Goal: Task Accomplishment & Management: Manage account settings

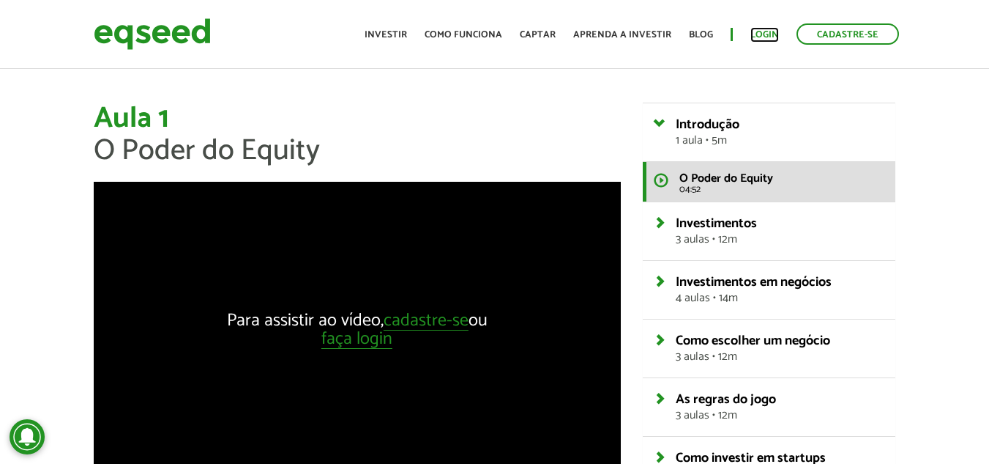
click at [769, 35] on link "Login" at bounding box center [765, 35] width 29 height 10
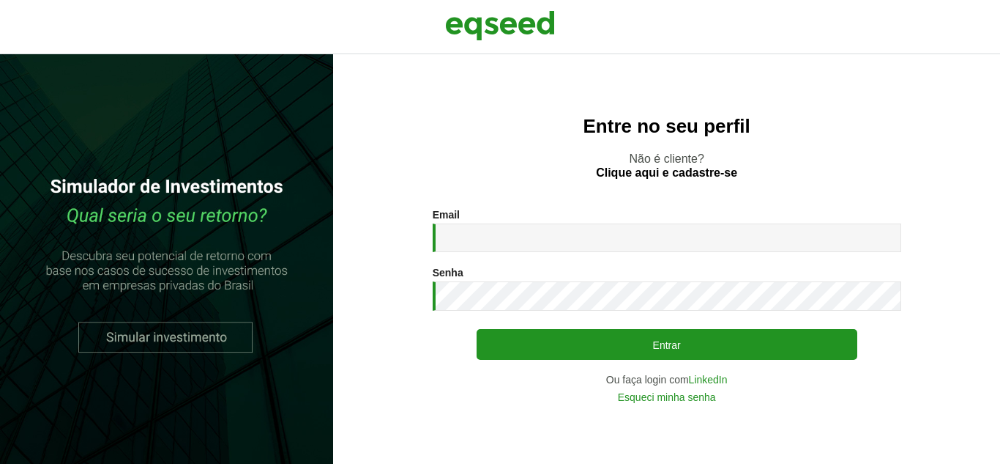
click at [573, 261] on div "Email * Digite seu endereço de e-mail. Senha * Digite a senha que será usada em…" at bounding box center [667, 305] width 469 height 193
click at [571, 251] on input "Email *" at bounding box center [667, 237] width 469 height 29
click at [565, 243] on input "Email *" at bounding box center [667, 237] width 469 height 29
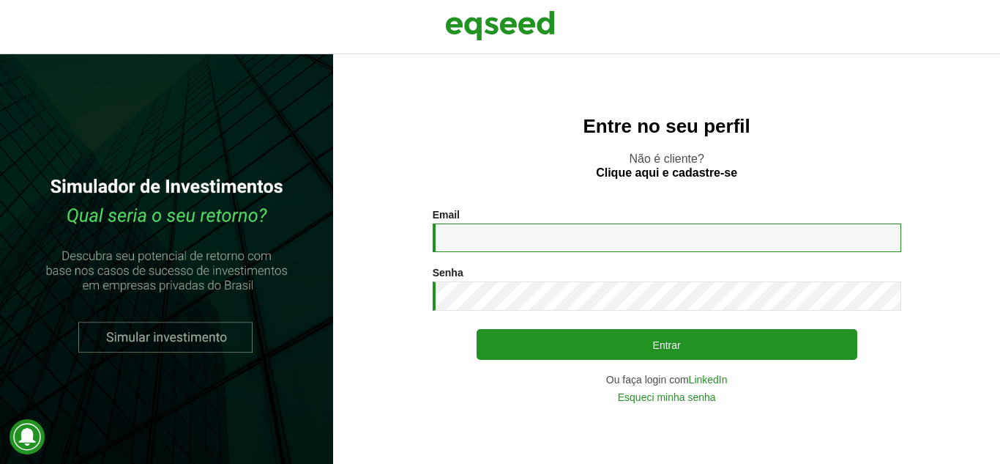
click at [502, 226] on input "Email *" at bounding box center [667, 237] width 469 height 29
click at [571, 206] on div "Entre no seu perfil Não é cliente? Clique aqui e cadastre-se Email * Digite seu…" at bounding box center [666, 258] width 667 height 409
click at [542, 238] on input "Email *" at bounding box center [667, 237] width 469 height 29
type input "**********"
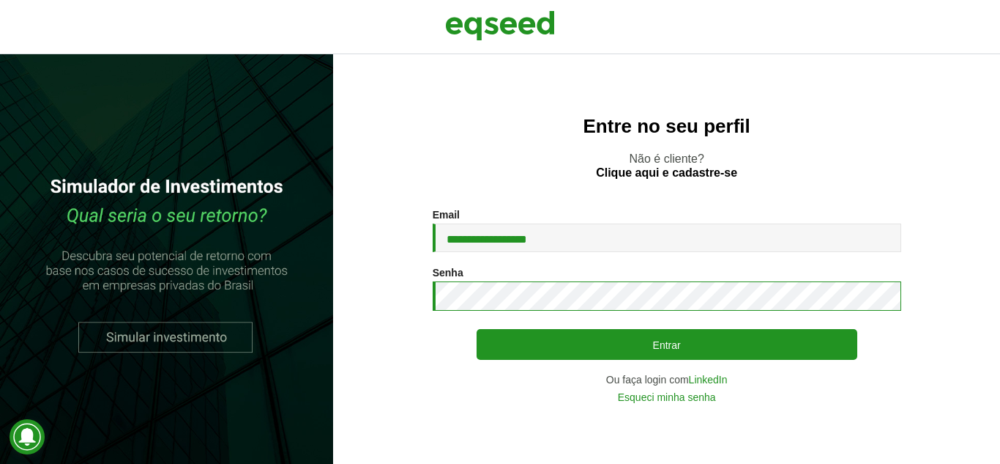
click at [477, 329] on button "Entrar" at bounding box center [667, 344] width 381 height 31
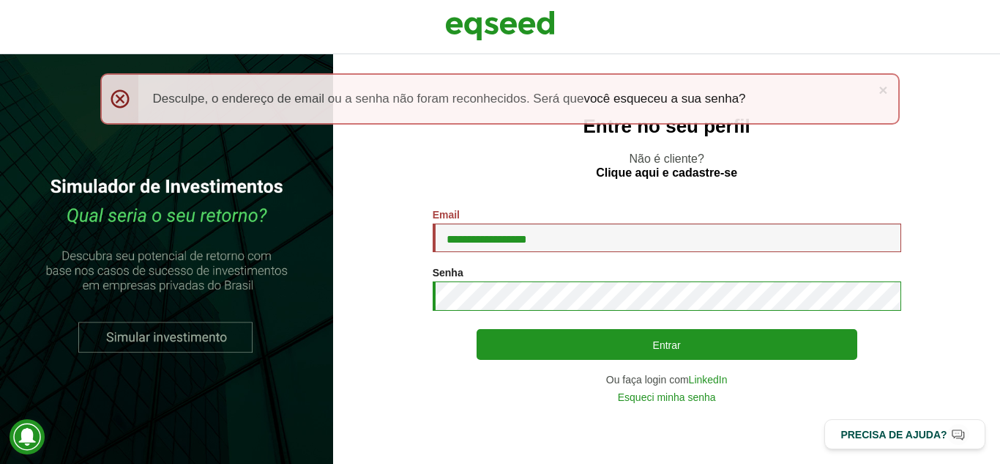
click at [477, 329] on button "Entrar" at bounding box center [667, 344] width 381 height 31
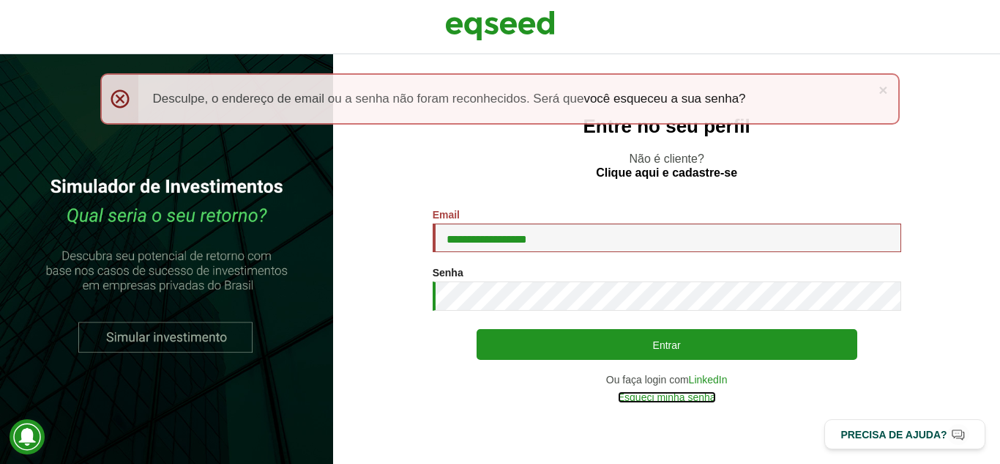
click at [669, 399] on link "Esqueci minha senha" at bounding box center [667, 397] width 98 height 10
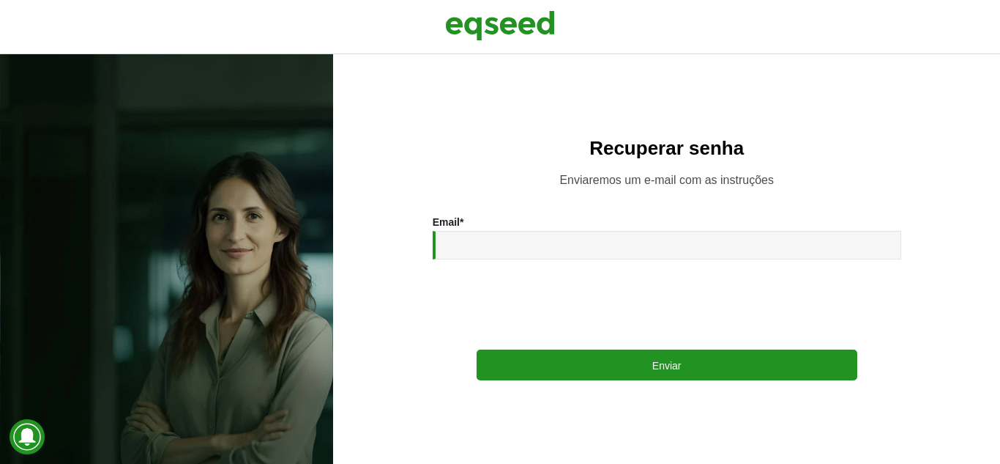
click at [615, 270] on div "Email * Enviar" at bounding box center [667, 298] width 469 height 164
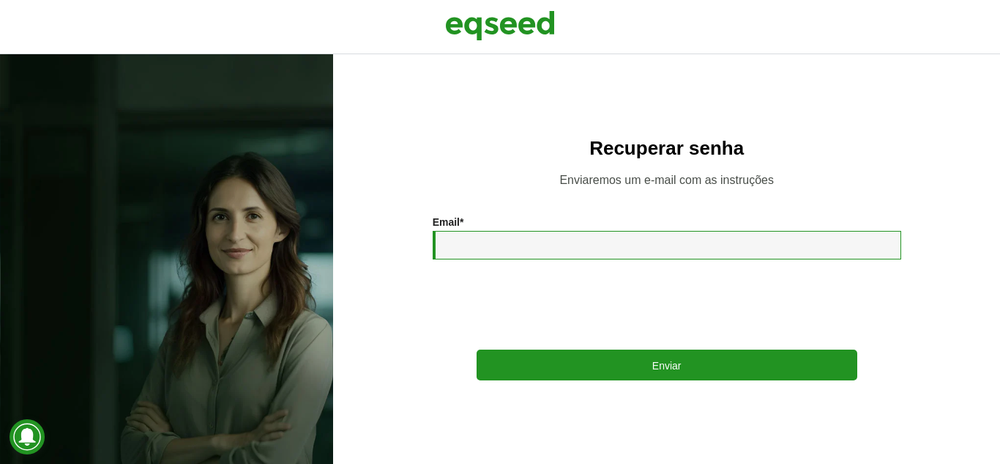
click at [604, 259] on input "Email *" at bounding box center [667, 245] width 469 height 29
click at [600, 256] on input "Email *" at bounding box center [667, 245] width 469 height 29
type input "**********"
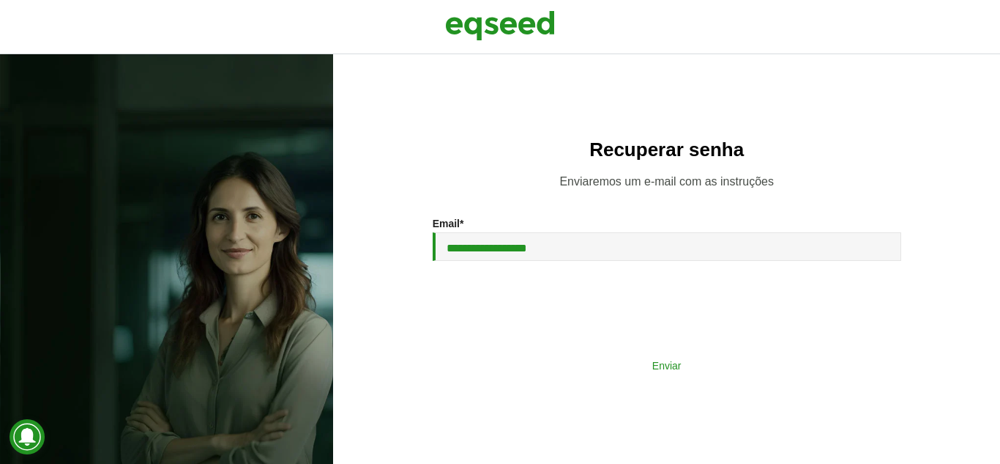
click at [617, 356] on button "Enviar" at bounding box center [667, 365] width 381 height 28
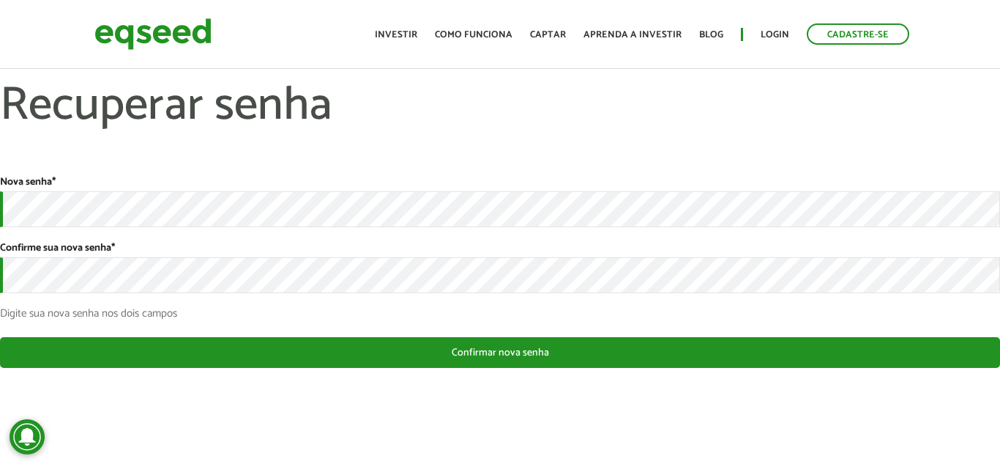
click at [406, 234] on div "Nova senha * Confirme sua nova senha * Digite sua nova senha nos dois campos" at bounding box center [500, 247] width 1000 height 143
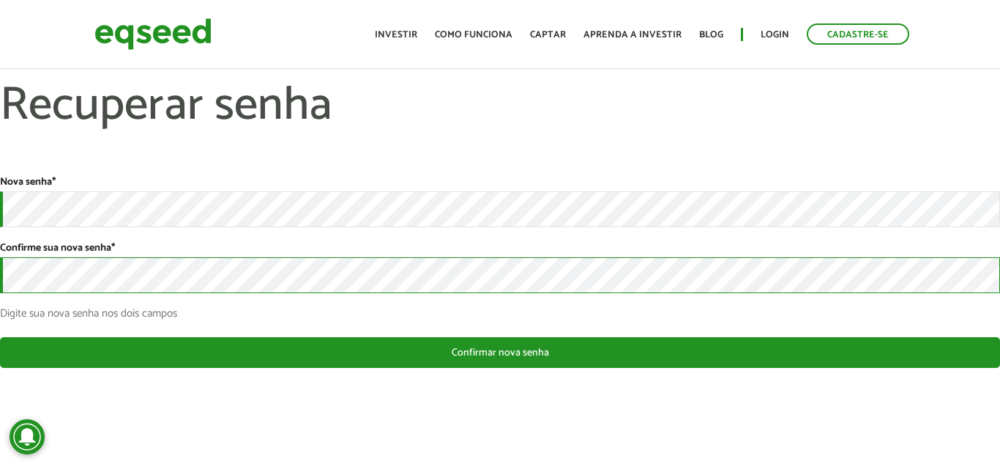
click at [0, 337] on button "Confirmar nova senha" at bounding box center [500, 352] width 1000 height 31
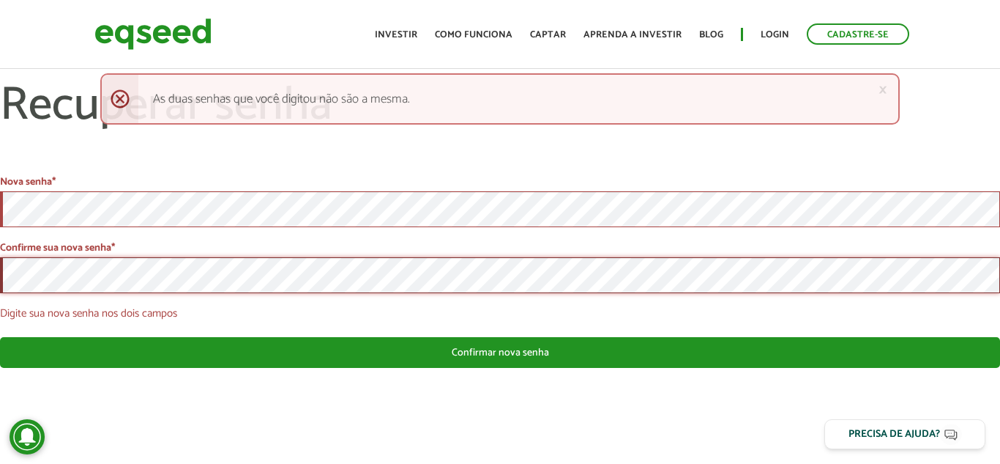
click at [0, 337] on button "Confirmar nova senha" at bounding box center [500, 352] width 1000 height 31
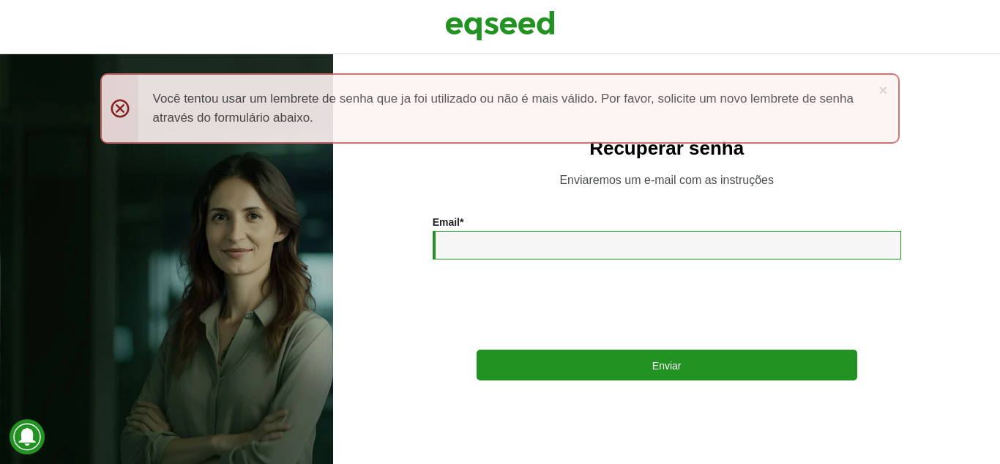
click at [471, 234] on input "Email *" at bounding box center [667, 245] width 469 height 29
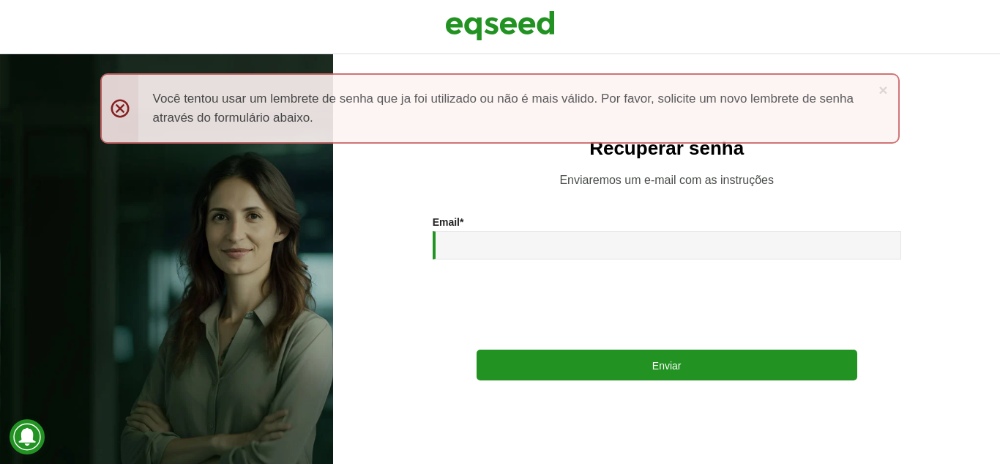
click at [609, 229] on div "Email *" at bounding box center [667, 237] width 469 height 43
click at [479, 21] on img at bounding box center [500, 25] width 110 height 37
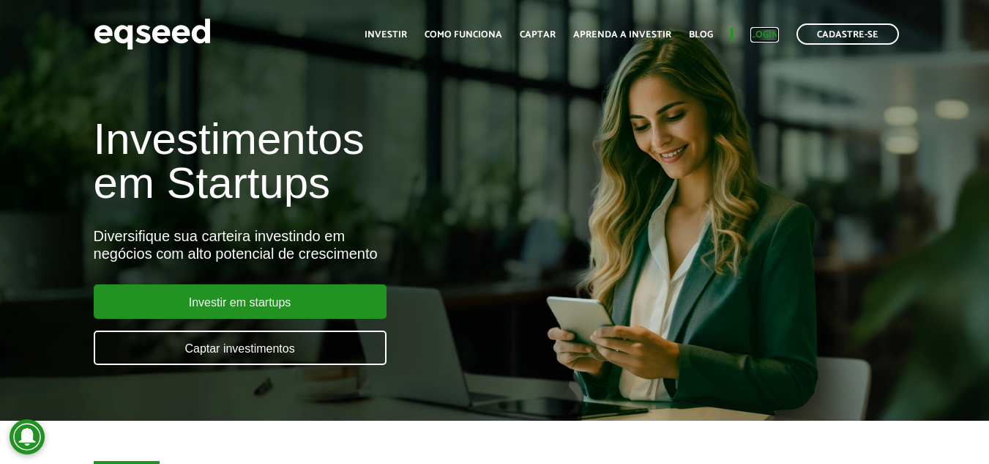
click at [773, 34] on link "Login" at bounding box center [765, 35] width 29 height 10
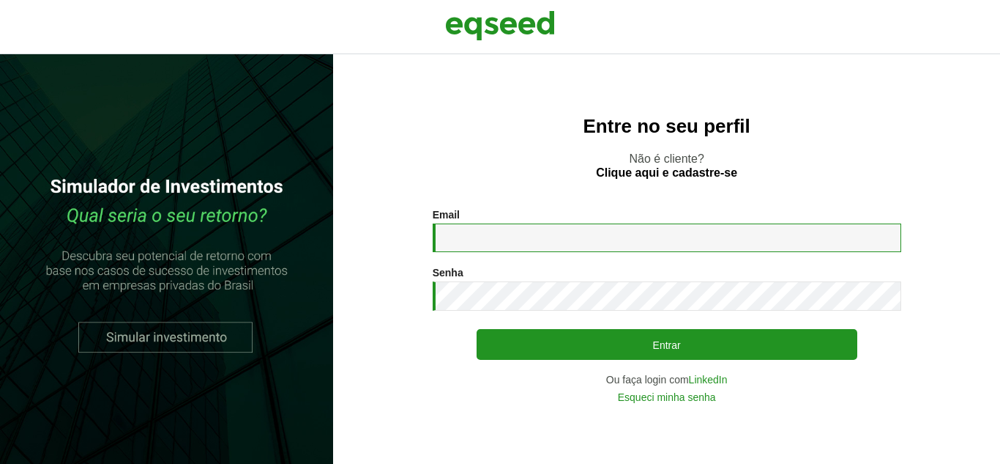
drag, startPoint x: 648, startPoint y: 234, endPoint x: 610, endPoint y: 249, distance: 40.8
click at [648, 234] on input "Email *" at bounding box center [667, 237] width 469 height 29
type input "**********"
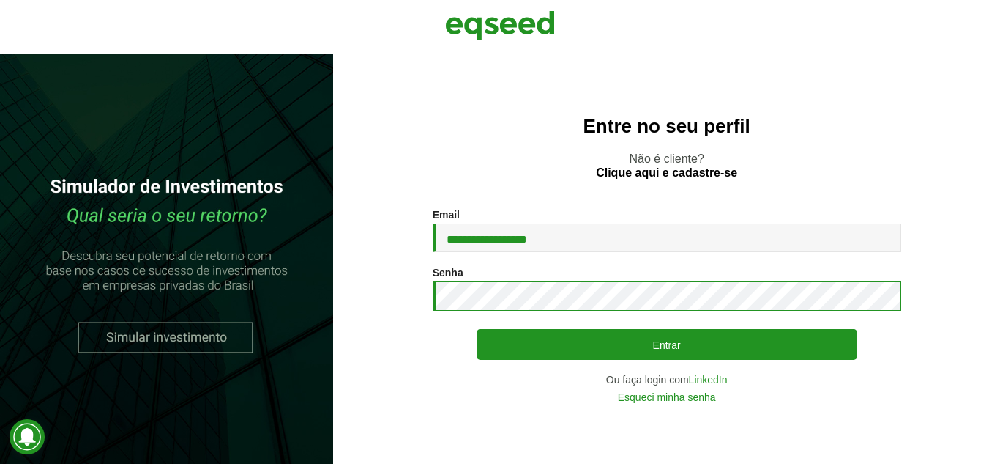
click at [477, 329] on button "Entrar" at bounding box center [667, 344] width 381 height 31
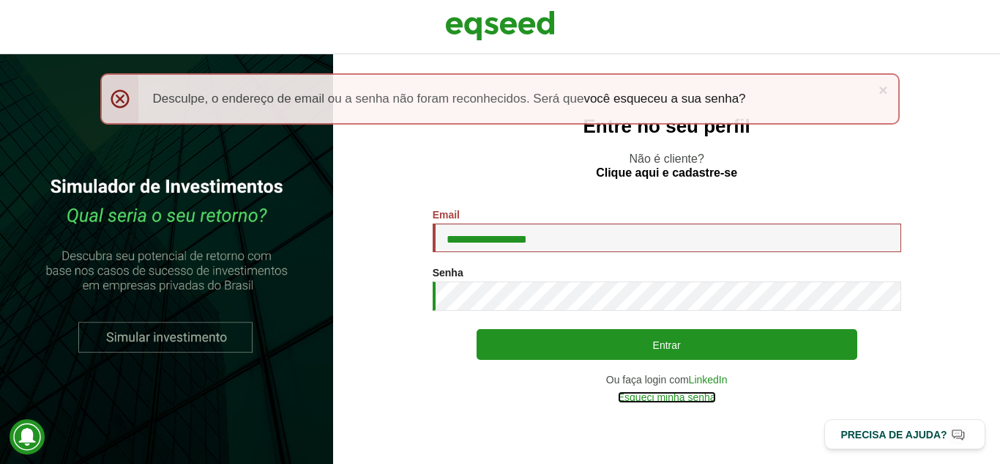
click at [691, 395] on link "Esqueci minha senha" at bounding box center [667, 397] width 98 height 10
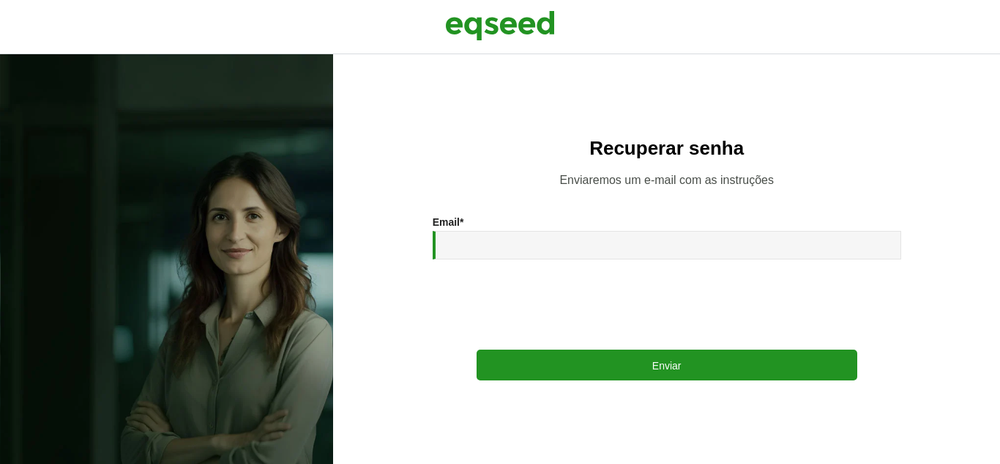
click at [535, 223] on div "Email *" at bounding box center [667, 237] width 469 height 43
click at [520, 278] on div at bounding box center [667, 302] width 469 height 57
click at [540, 229] on div "Email *" at bounding box center [667, 237] width 469 height 43
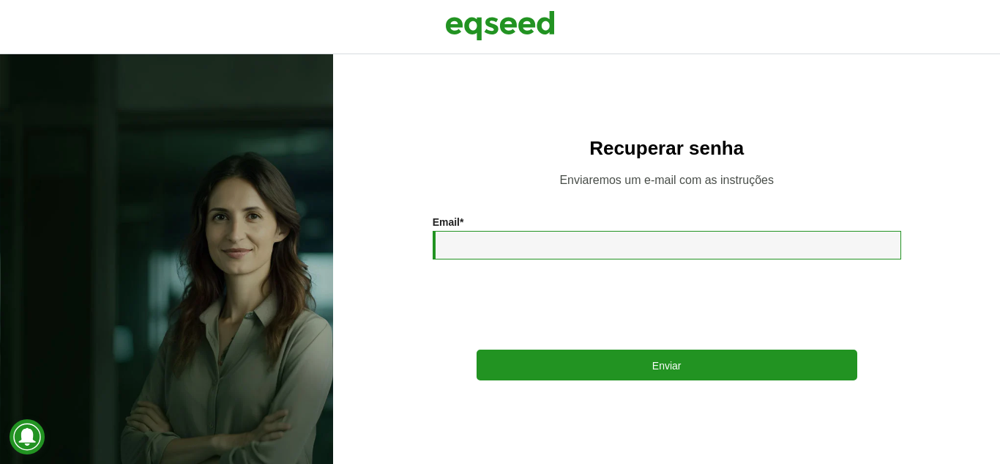
click at [539, 238] on input "Email *" at bounding box center [667, 245] width 469 height 29
type input "**********"
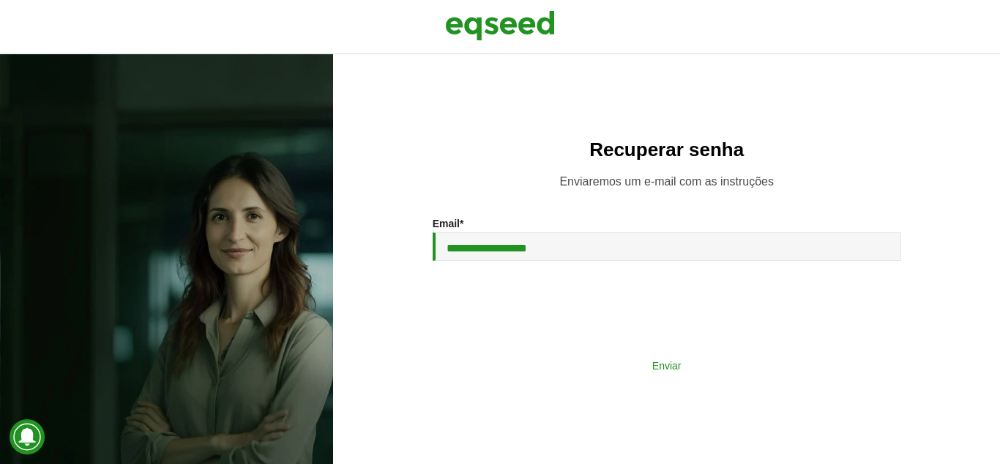
click at [605, 376] on button "Enviar" at bounding box center [667, 365] width 381 height 28
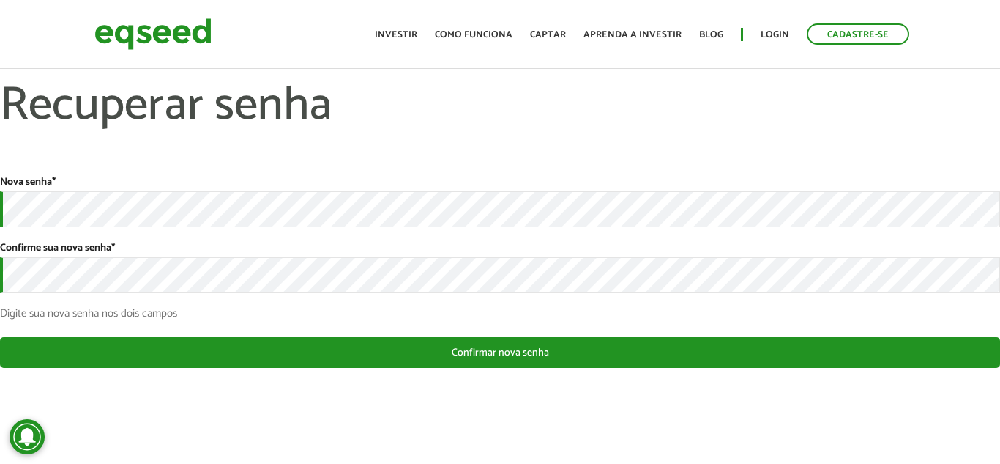
click at [291, 331] on div "Nova senha * Confirme sua nova senha * Digite sua nova senha nos dois campos Es…" at bounding box center [500, 272] width 1000 height 192
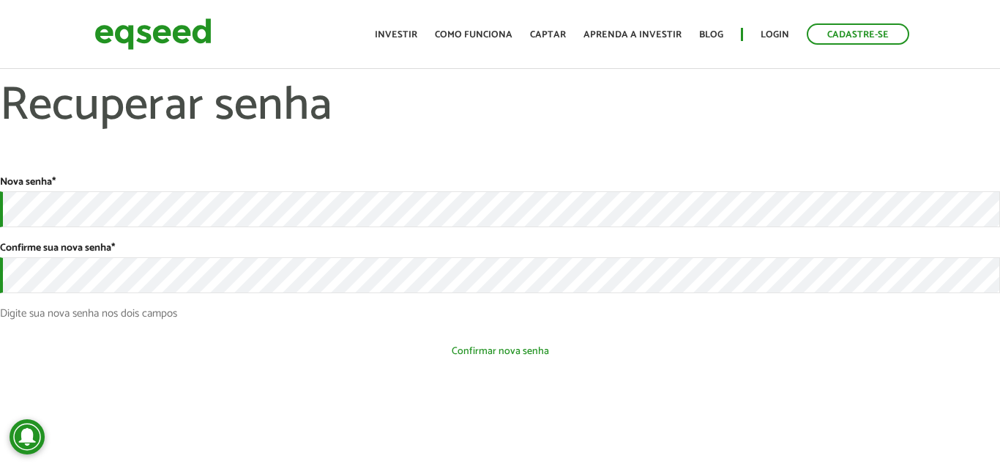
click at [267, 340] on button "Confirmar nova senha" at bounding box center [500, 351] width 1000 height 28
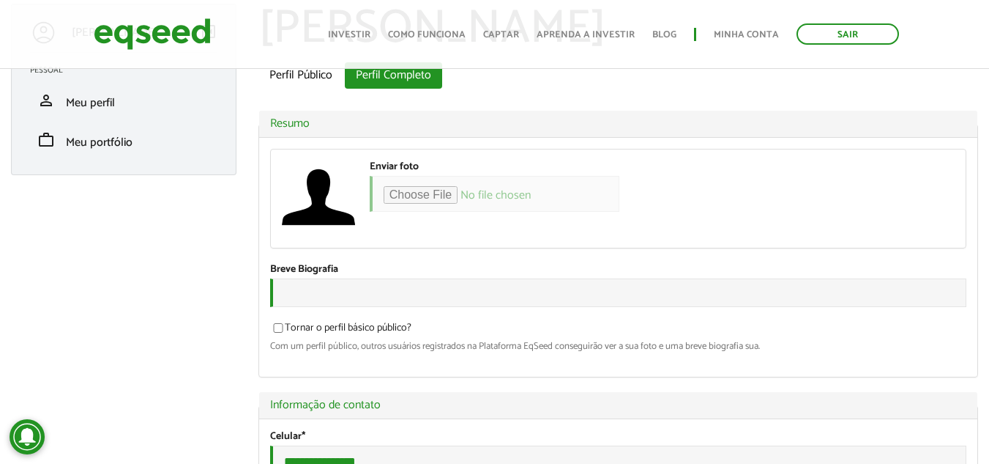
scroll to position [81, 0]
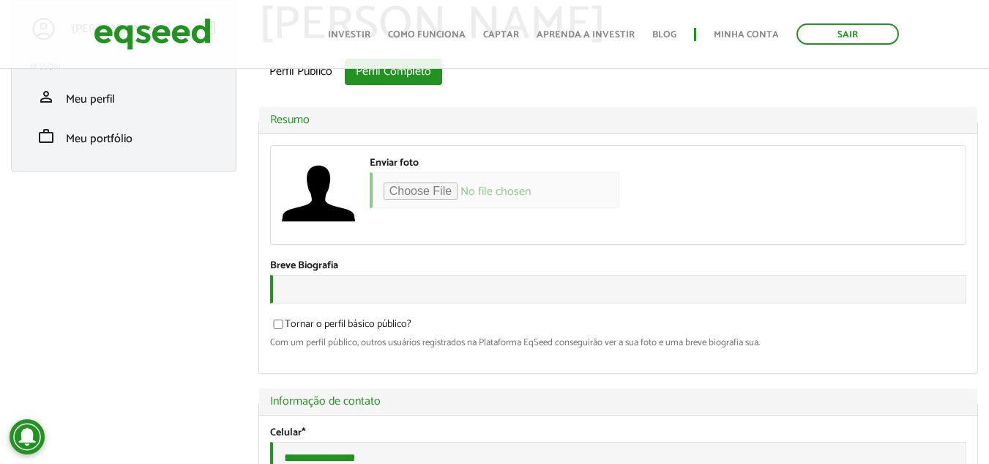
click at [660, 261] on div "Breve Biografia" at bounding box center [618, 281] width 696 height 44
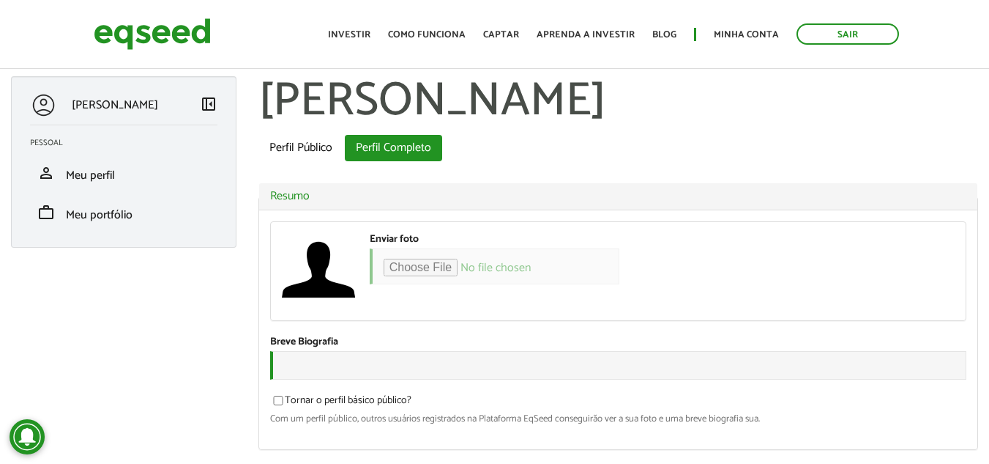
scroll to position [0, 0]
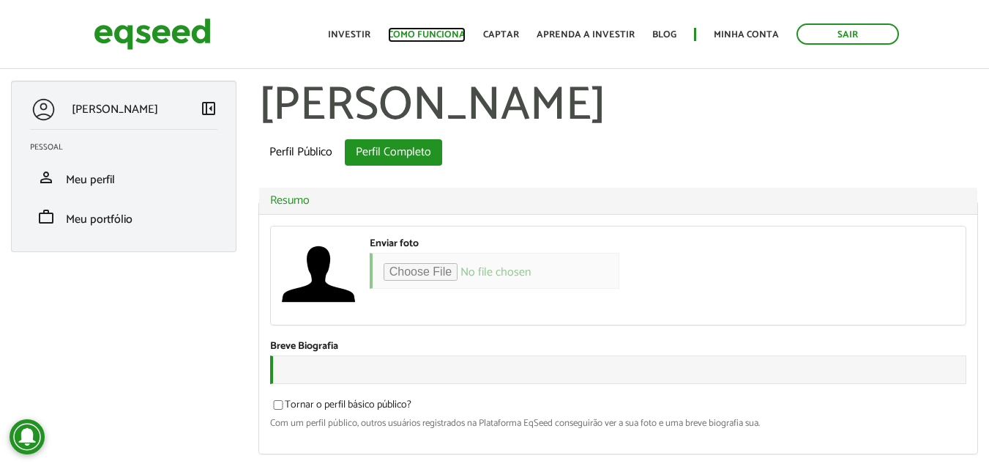
click at [410, 32] on link "Como funciona" at bounding box center [427, 35] width 78 height 10
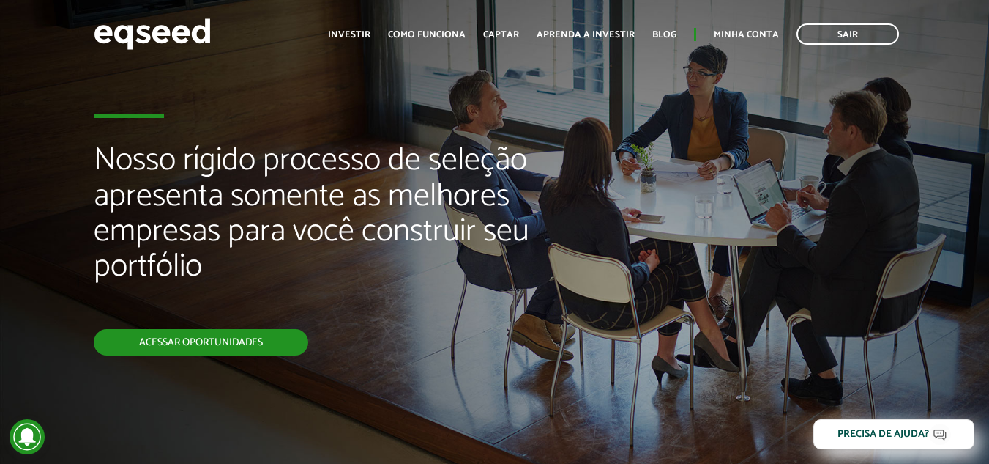
click at [239, 346] on link "Acessar oportunidades" at bounding box center [201, 342] width 215 height 26
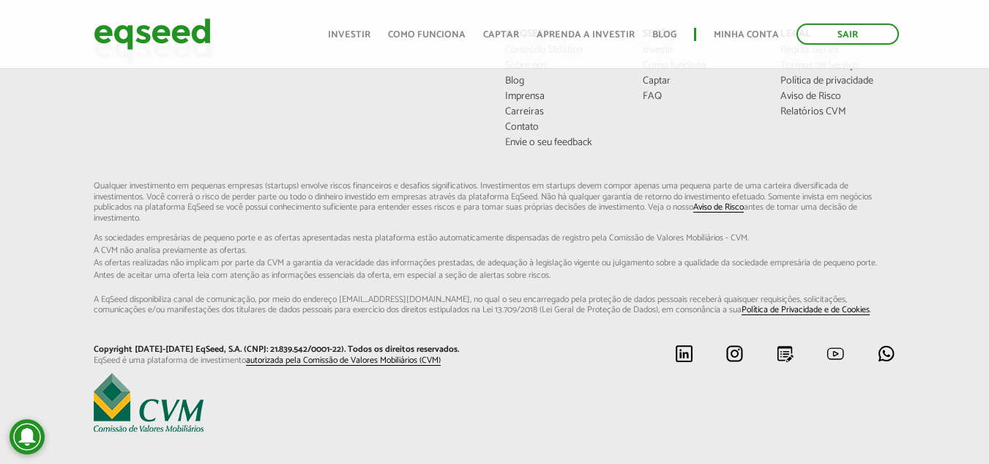
scroll to position [1148, 0]
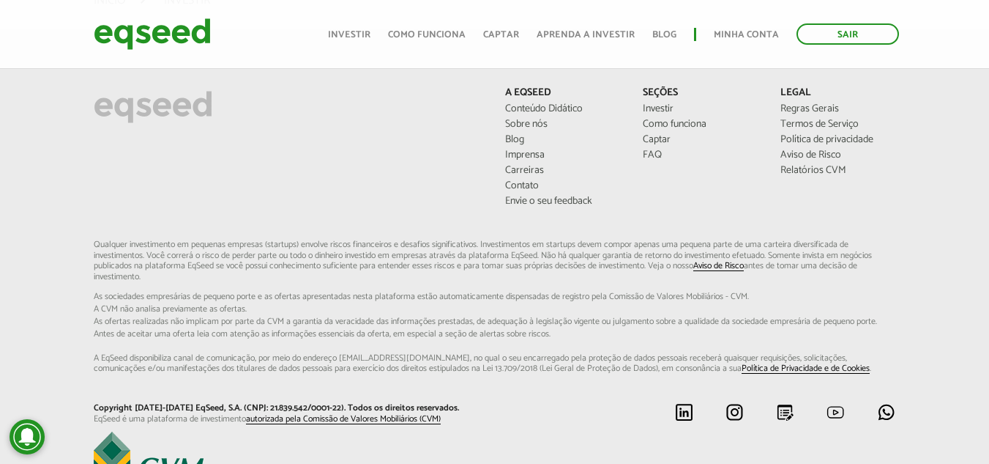
click at [580, 263] on p "Qualquer investimento em pequenas empresas (startups) envolve riscos financeiro…" at bounding box center [495, 306] width 803 height 134
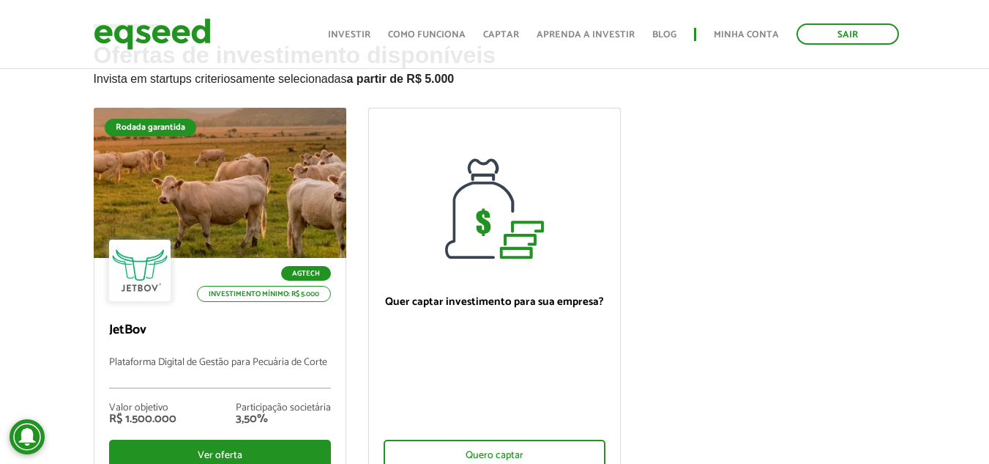
scroll to position [64, 0]
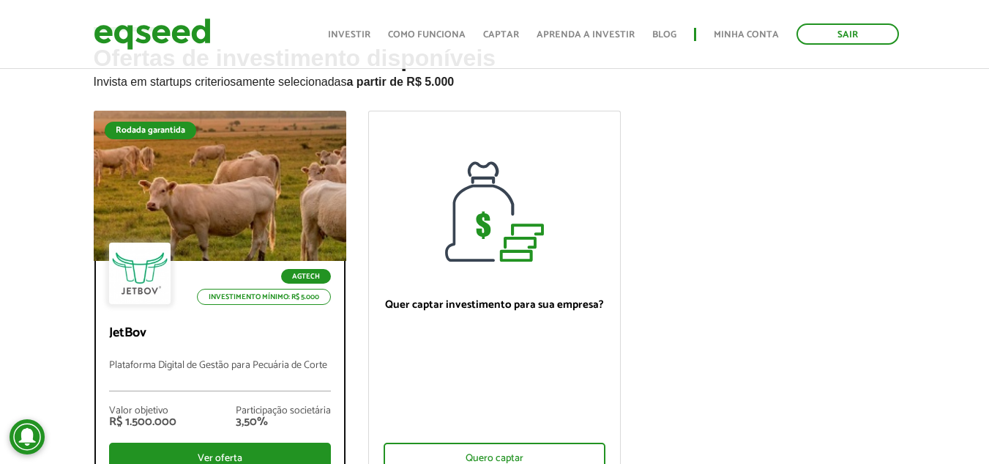
click at [310, 268] on div "Agtech Investimento mínimo: R$ 5.000" at bounding box center [220, 274] width 222 height 64
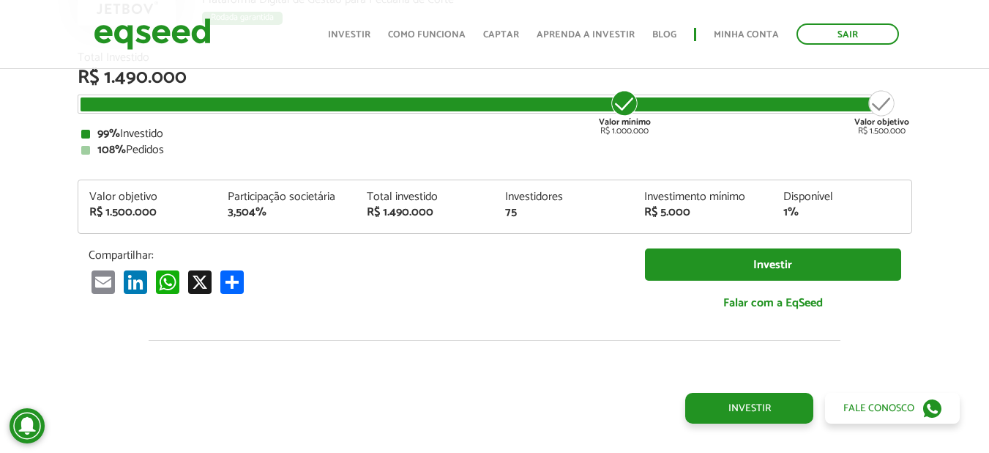
scroll to position [1507, 0]
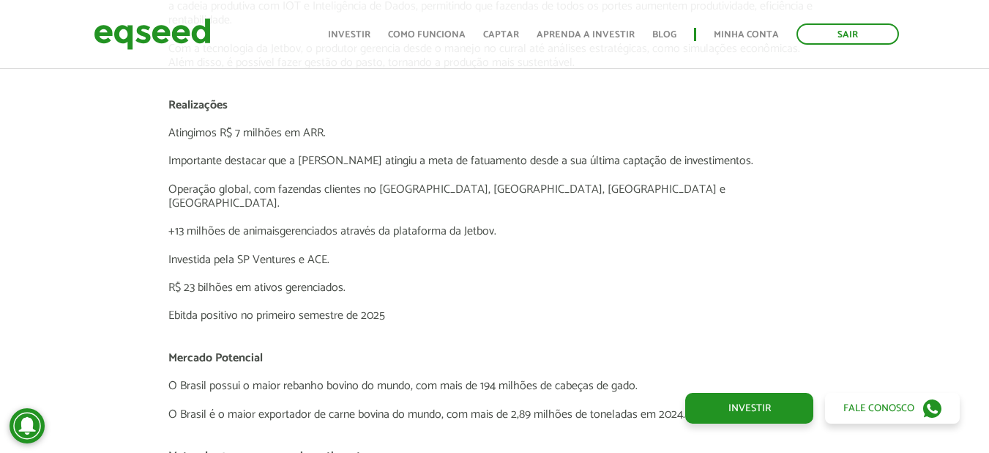
scroll to position [2590, 0]
